Goal: Use online tool/utility: Utilize a website feature to perform a specific function

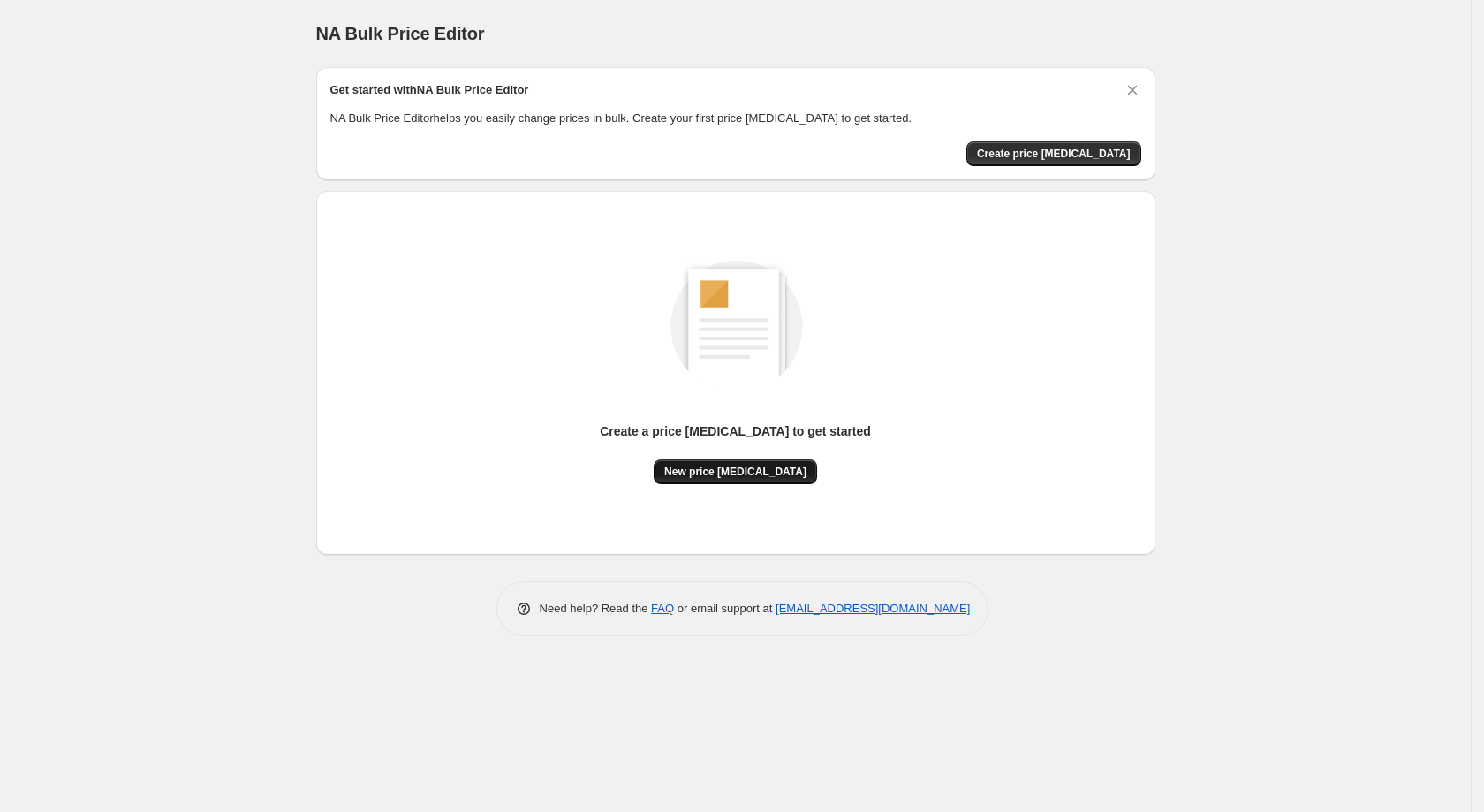
click at [724, 479] on span "New price change job" at bounding box center [735, 472] width 142 height 14
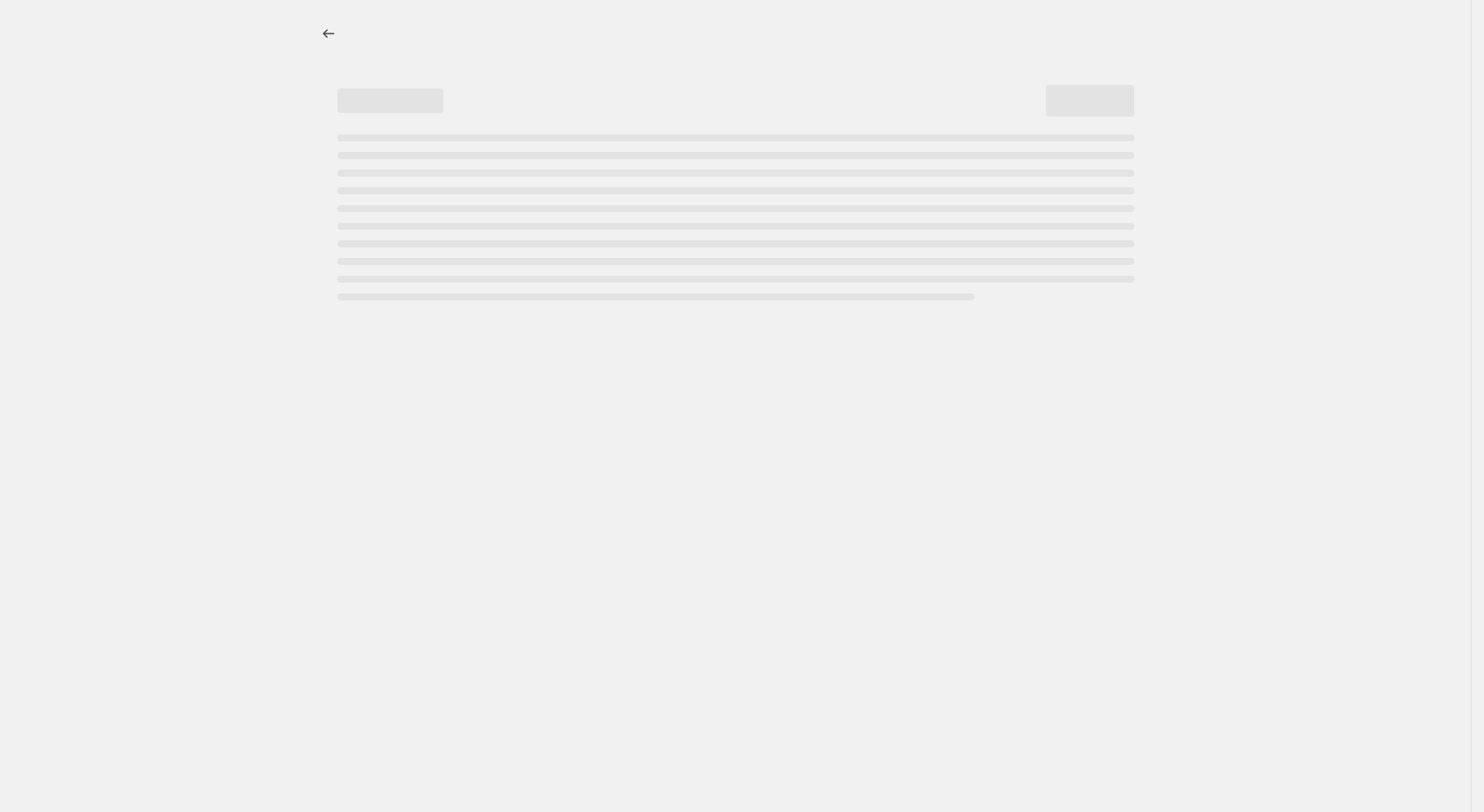
select select "percentage"
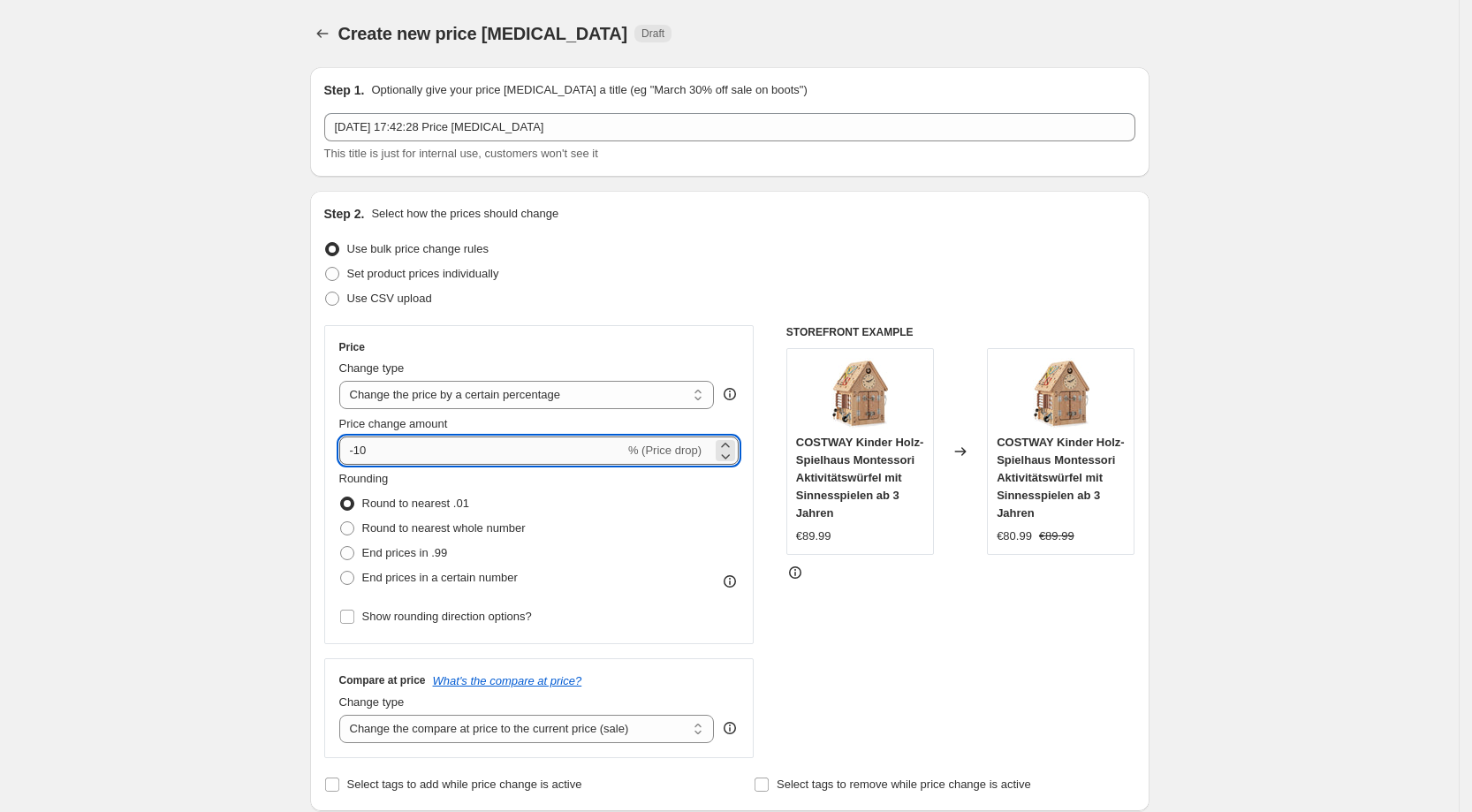
click at [433, 452] on input "-10" at bounding box center [481, 450] width 285 height 28
type input "-1"
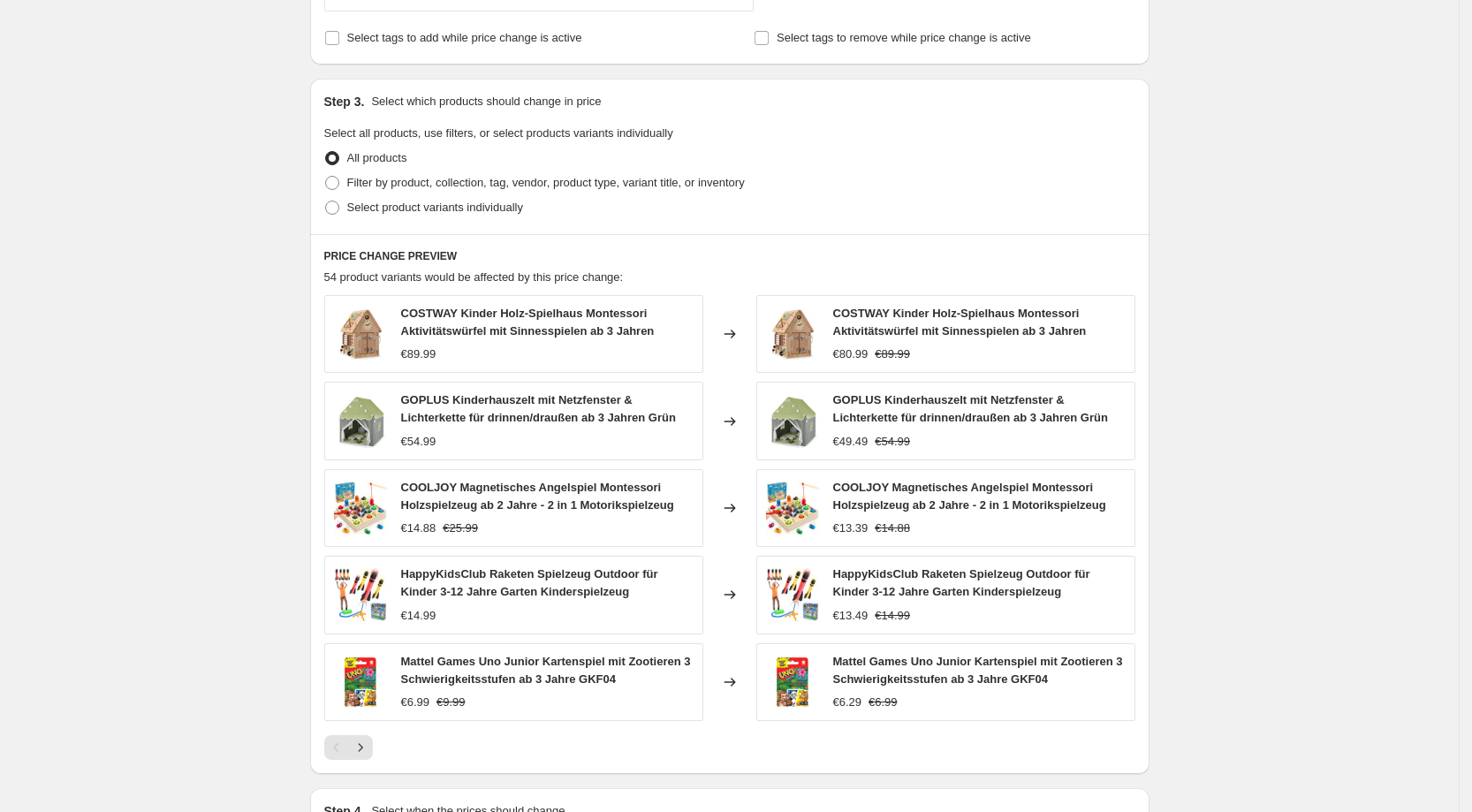
scroll to position [983, 0]
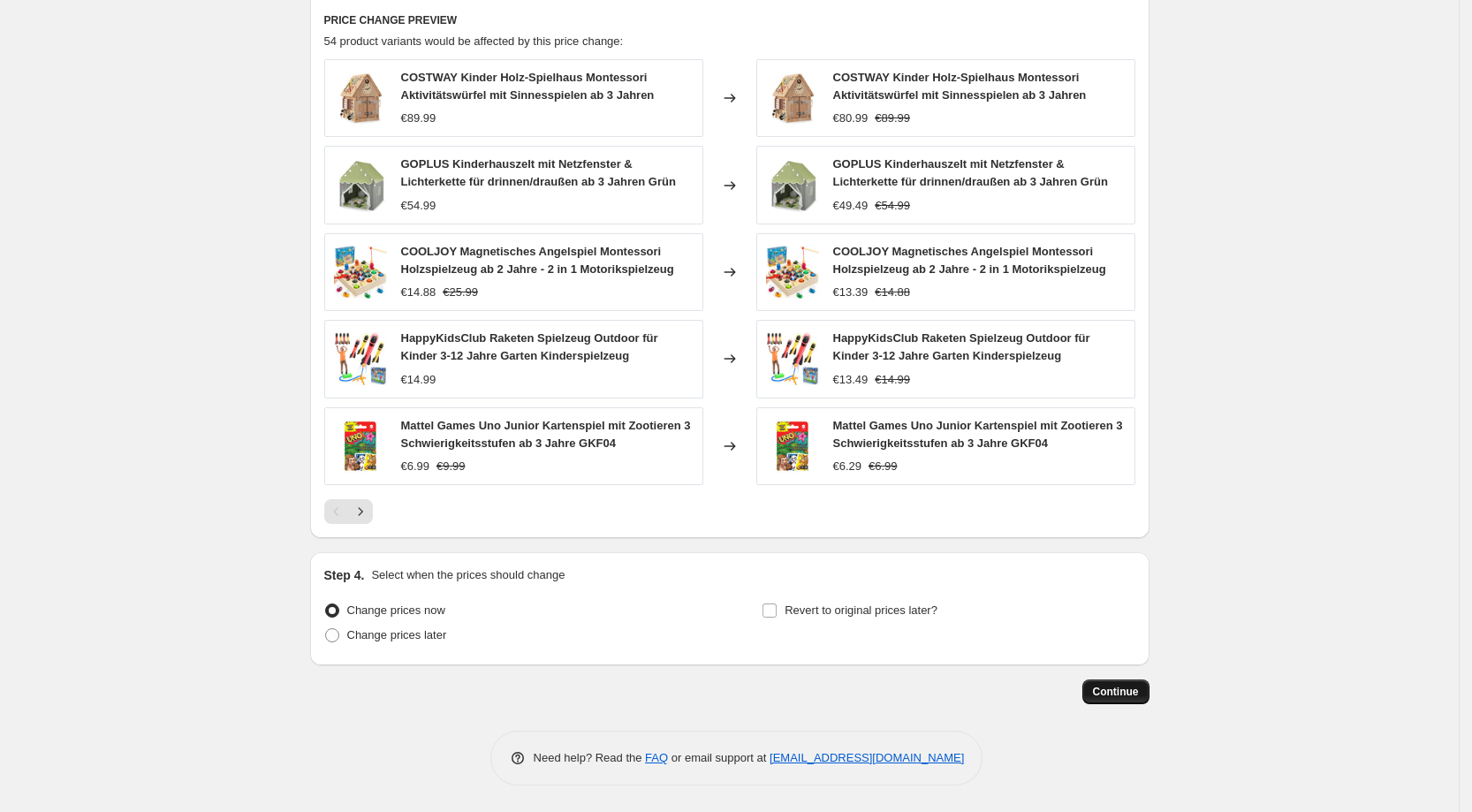
type input "-29"
click at [1129, 691] on span "Continue" at bounding box center [1116, 692] width 46 height 14
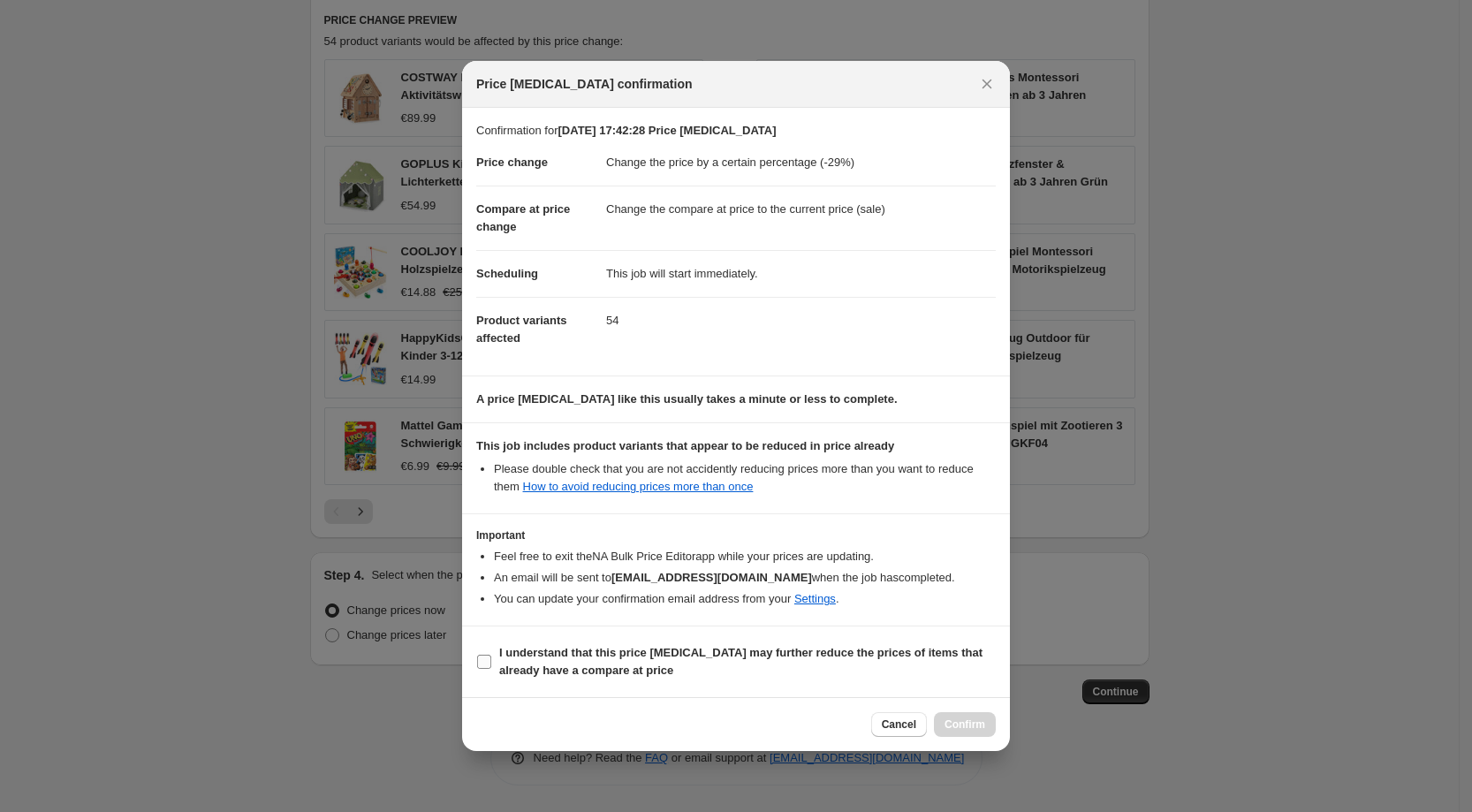
click at [550, 674] on b "I understand that this price change job may further reduce the prices of items …" at bounding box center [740, 661] width 483 height 31
click at [491, 669] on input "I understand that this price change job may further reduce the prices of items …" at bounding box center [484, 662] width 14 height 14
checkbox input "true"
click at [975, 730] on span "Confirm" at bounding box center [964, 724] width 41 height 14
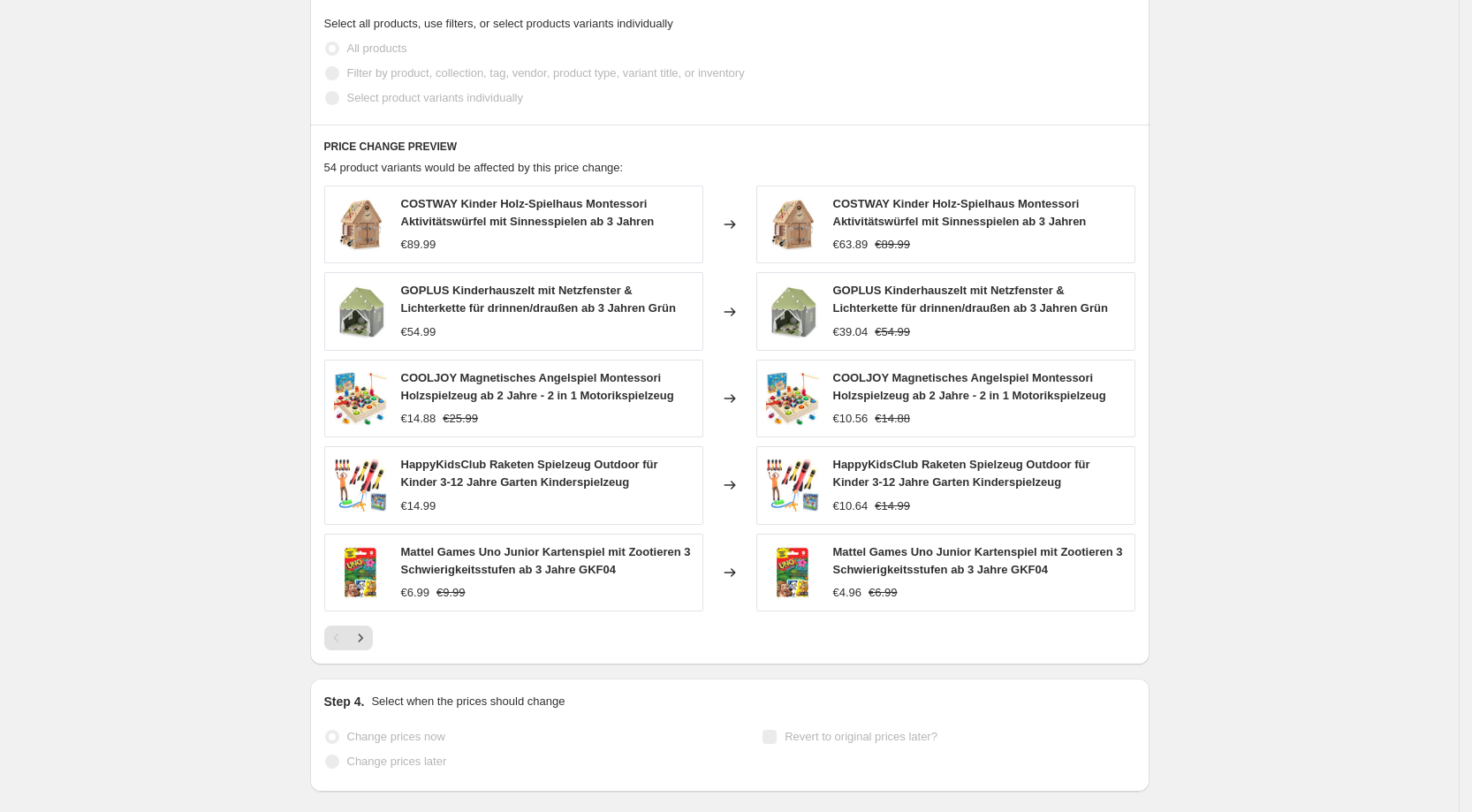
scroll to position [1029, 0]
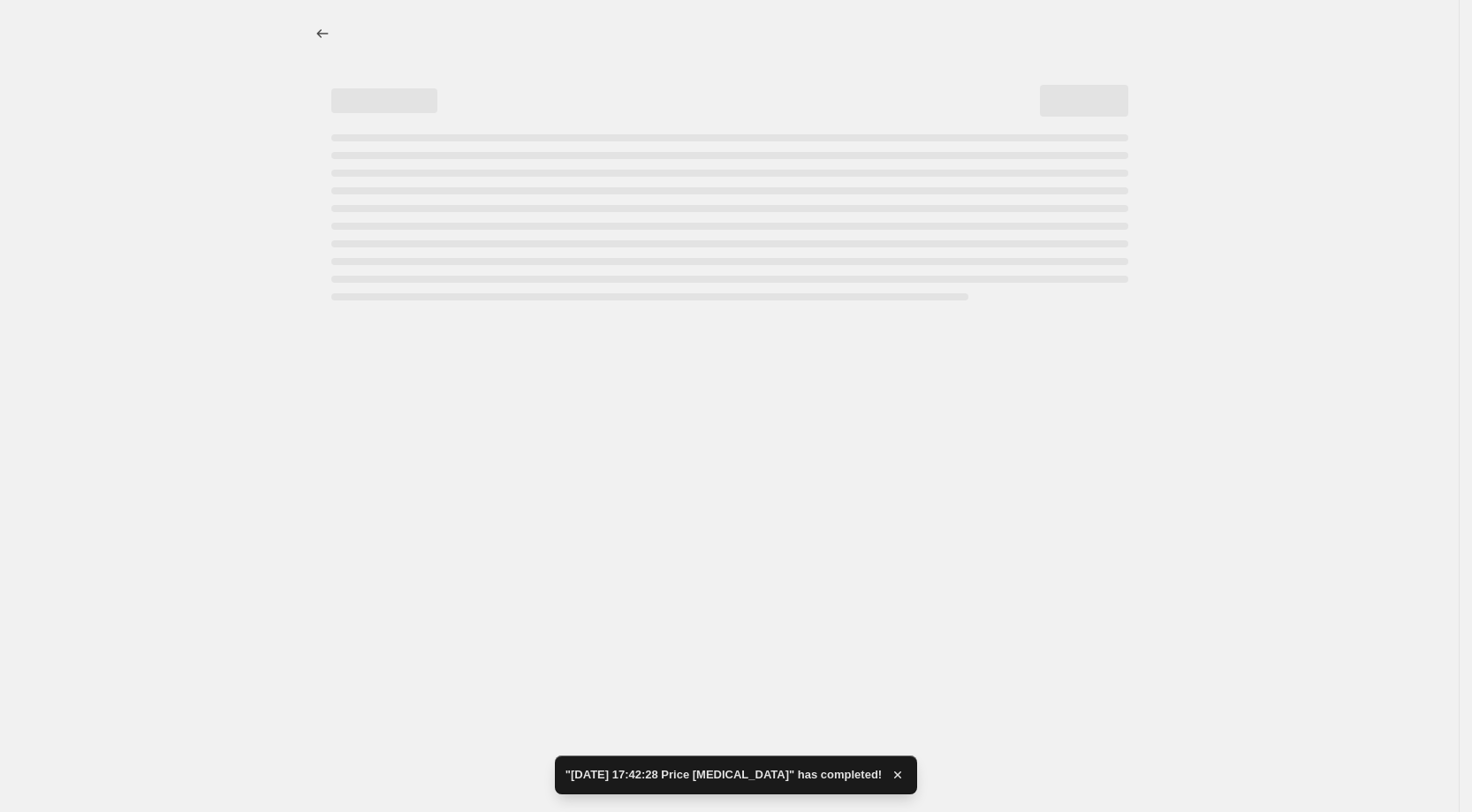
select select "percentage"
